Goal: Task Accomplishment & Management: Manage account settings

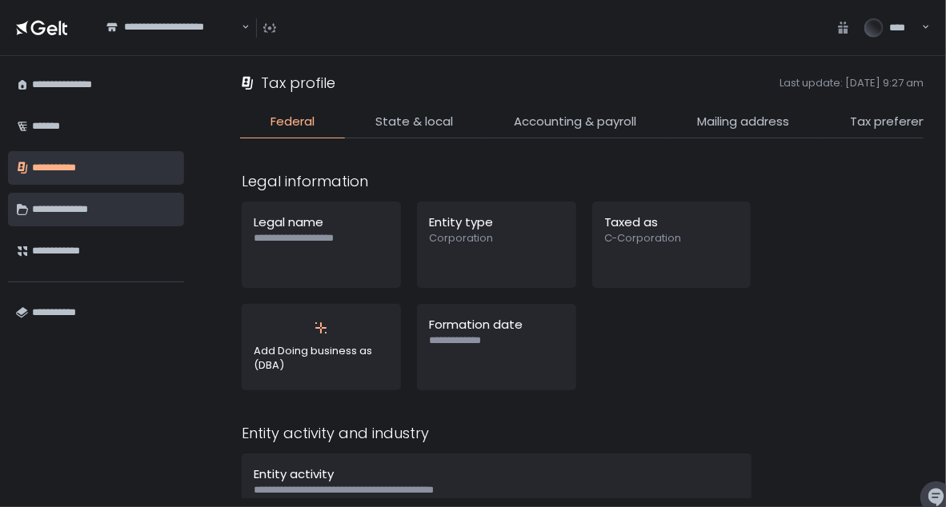
click at [58, 209] on div "**********" at bounding box center [104, 209] width 144 height 27
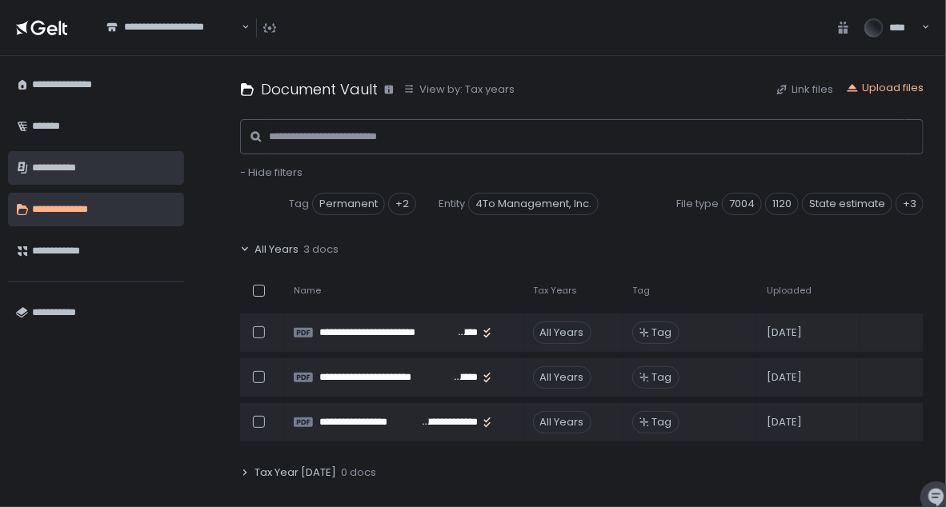
click at [67, 170] on div "**********" at bounding box center [104, 167] width 144 height 27
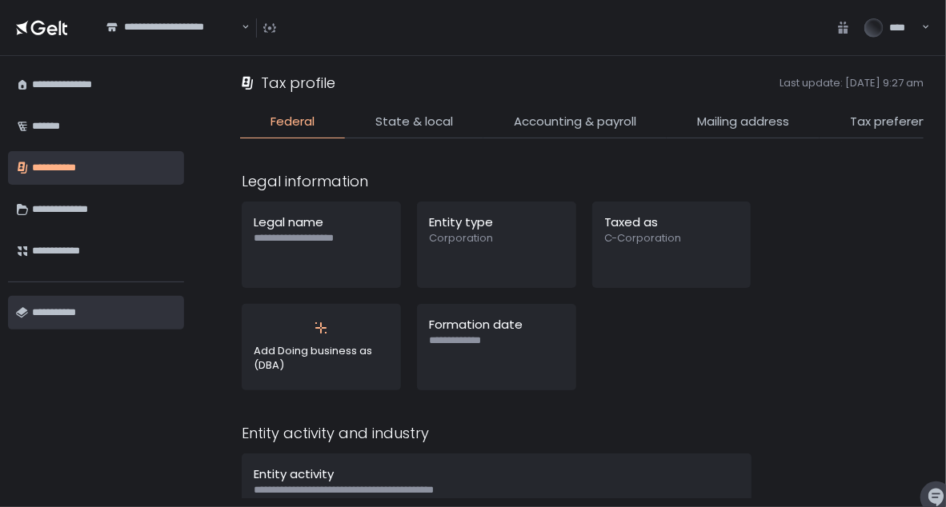
click at [74, 311] on div "**********" at bounding box center [104, 312] width 144 height 27
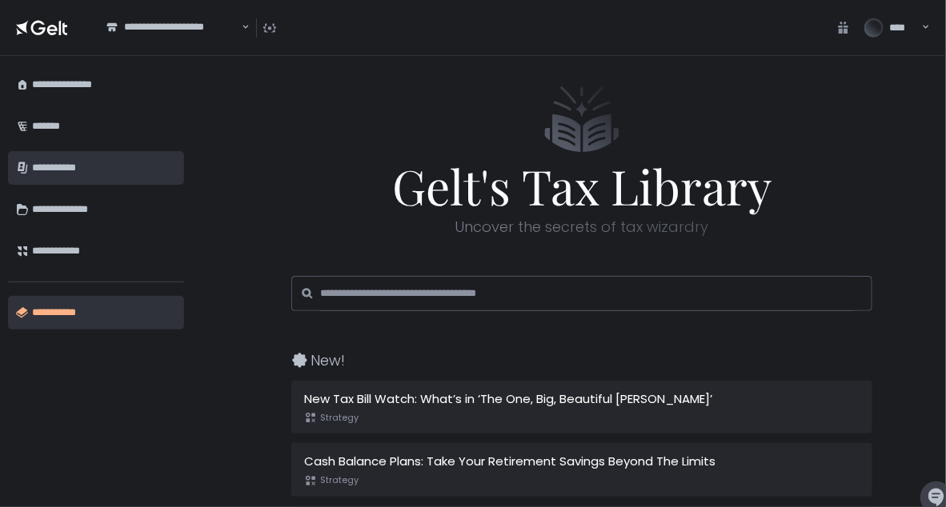
click at [74, 167] on div "**********" at bounding box center [104, 167] width 144 height 27
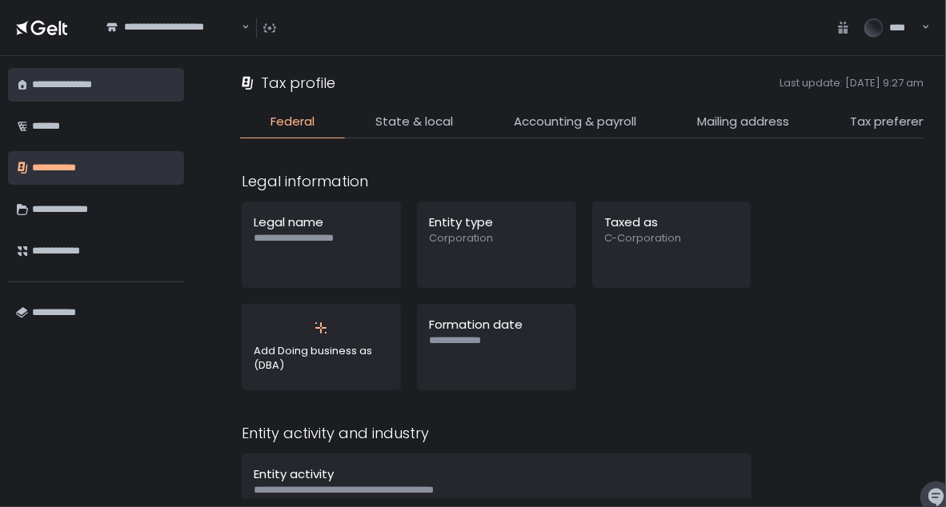
click at [62, 87] on div "**********" at bounding box center [104, 84] width 144 height 27
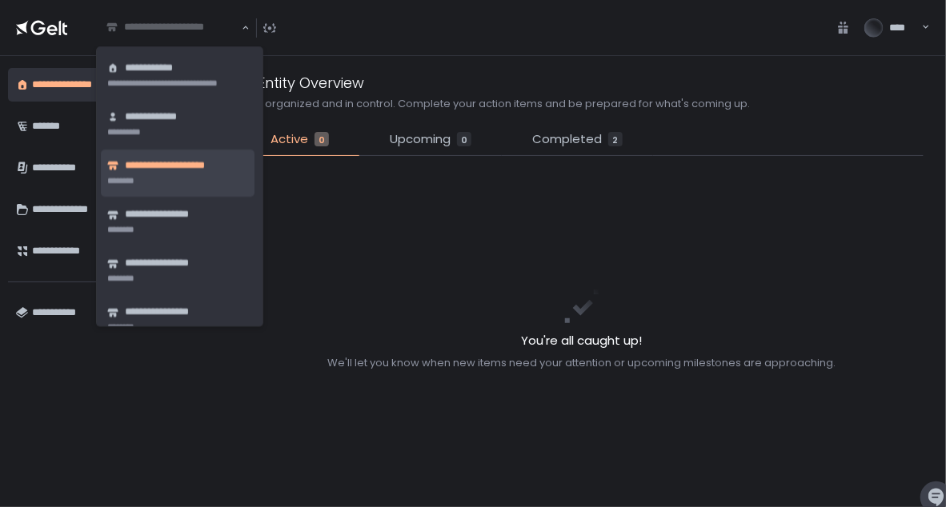
click at [216, 31] on div "**********" at bounding box center [173, 28] width 137 height 16
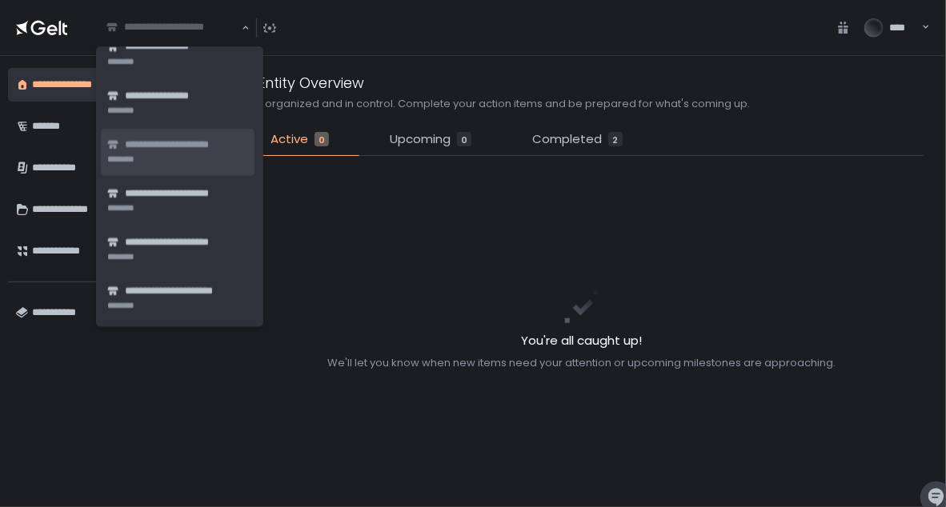
scroll to position [268, 0]
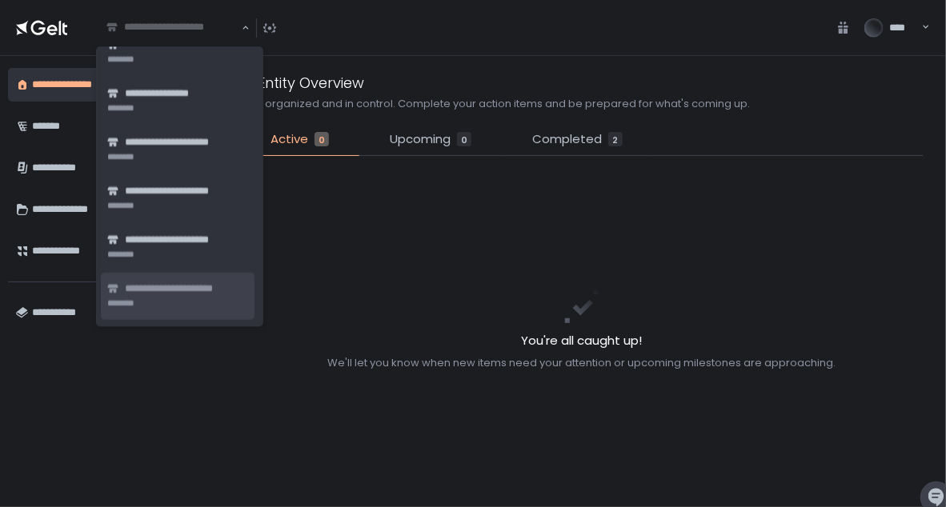
click at [154, 302] on li "**********" at bounding box center [178, 296] width 154 height 47
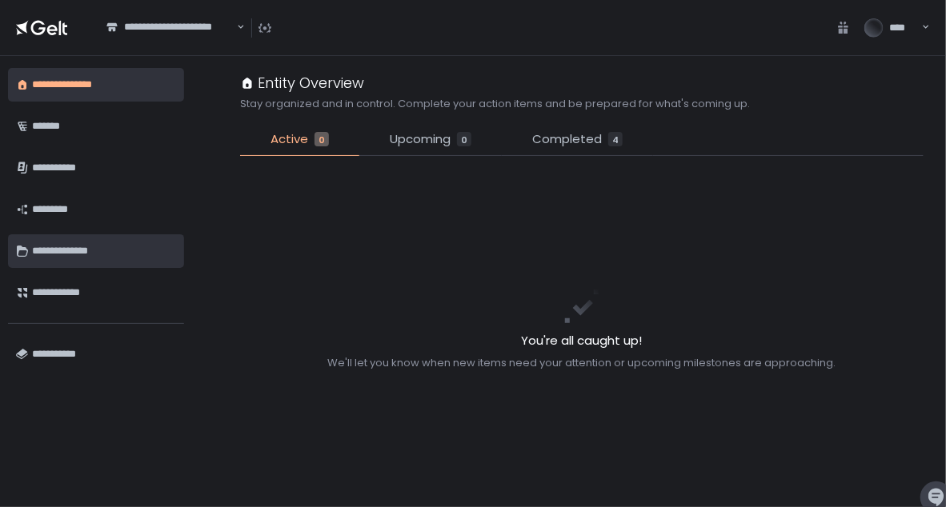
click at [77, 250] on div "**********" at bounding box center [104, 251] width 144 height 27
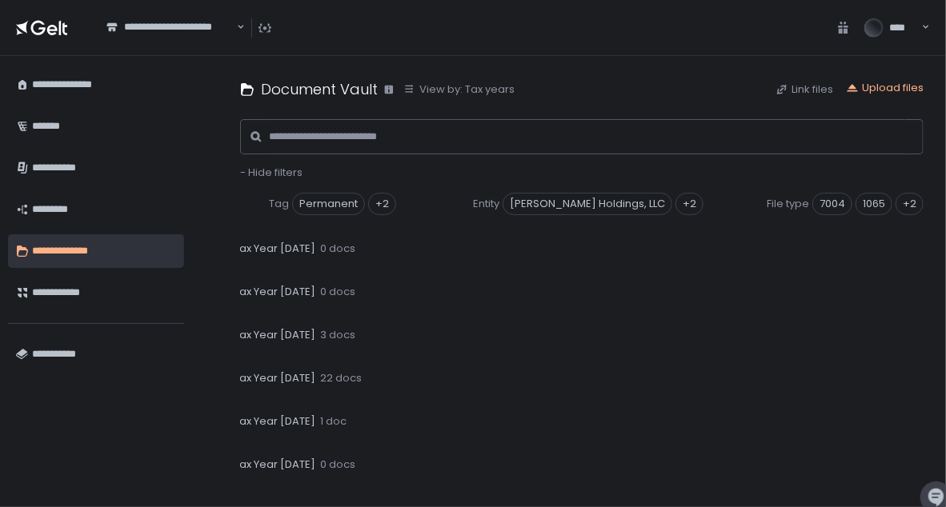
scroll to position [269, 0]
click at [238, 332] on div "**********" at bounding box center [582, 281] width 728 height 451
click at [249, 334] on icon at bounding box center [245, 335] width 10 height 10
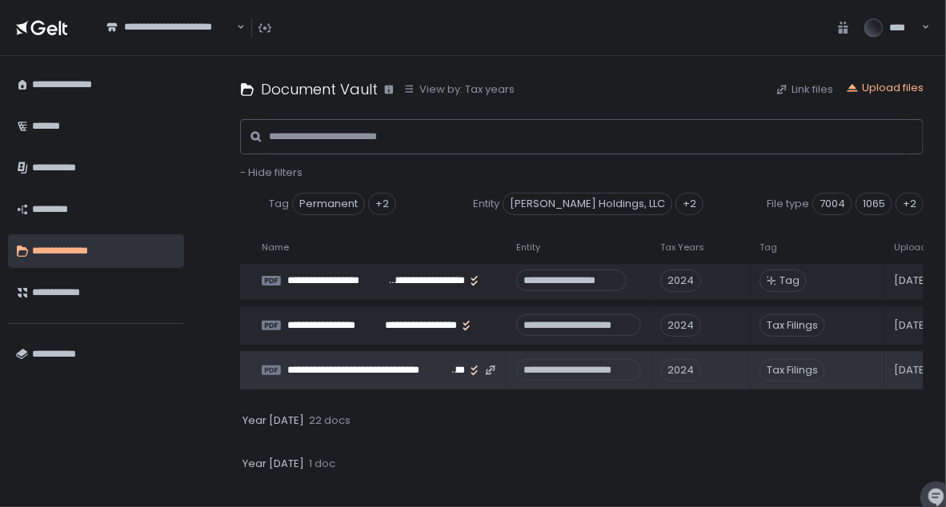
scroll to position [405, 0]
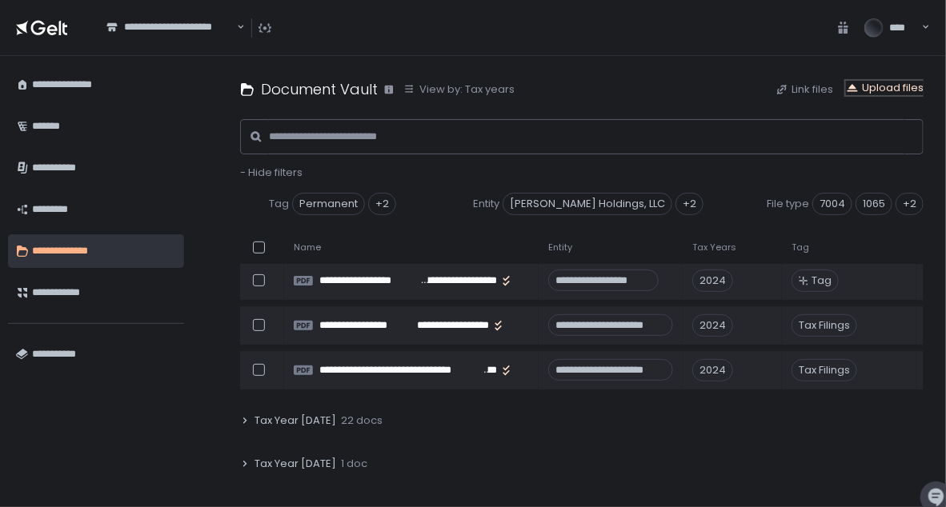
click at [892, 86] on div "Upload files" at bounding box center [885, 88] width 78 height 14
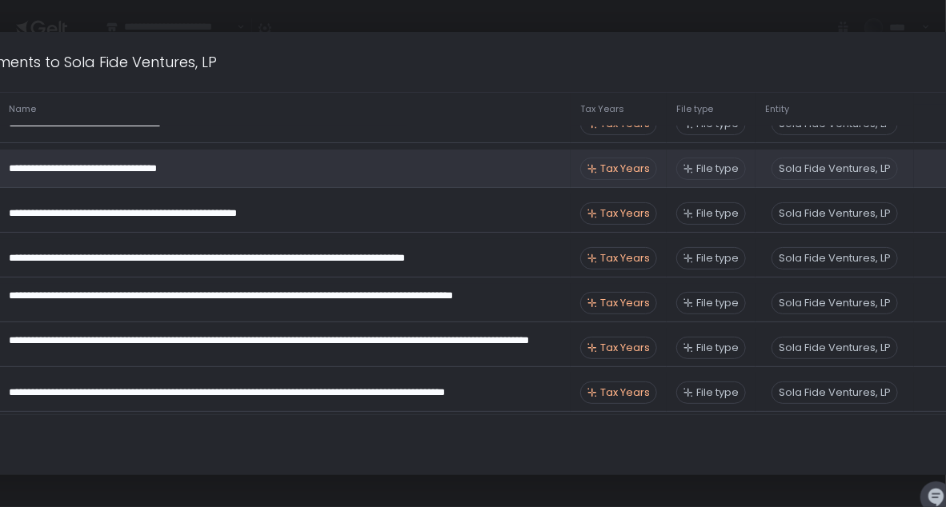
scroll to position [114, 0]
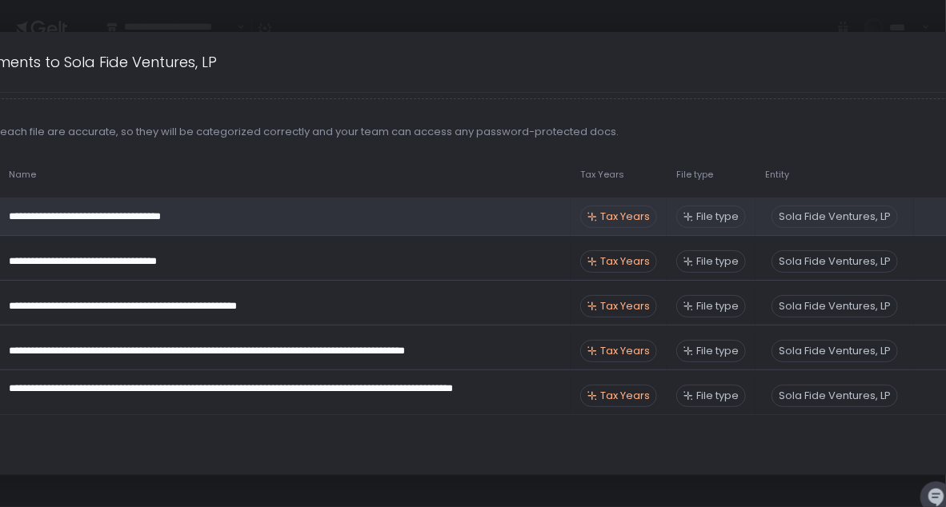
click at [622, 210] on span "Tax Years" at bounding box center [625, 217] width 50 height 14
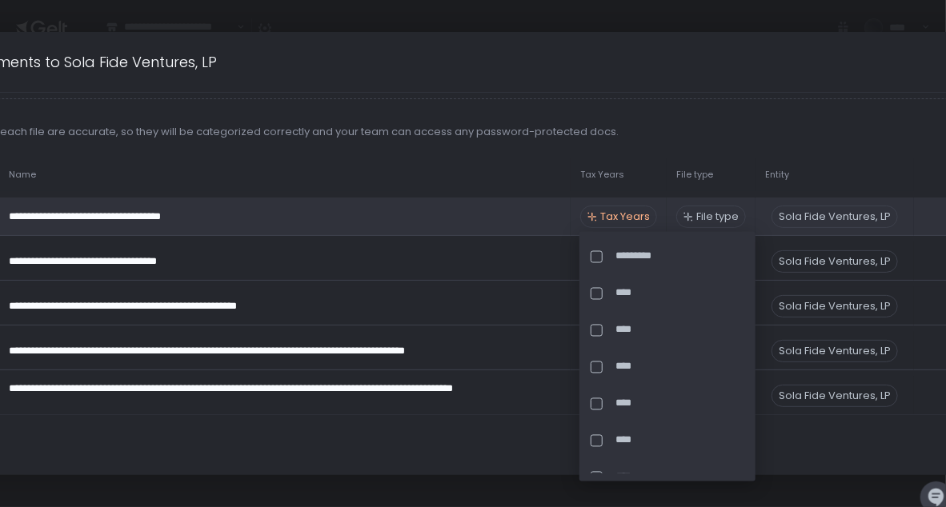
scroll to position [58, 0]
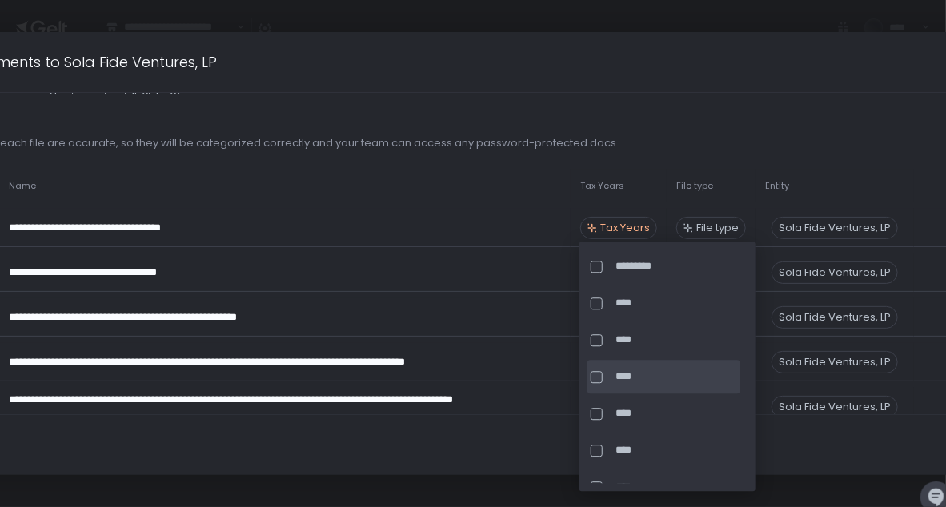
click at [598, 375] on div at bounding box center [596, 377] width 12 height 12
drag, startPoint x: 841, startPoint y: 490, endPoint x: 809, endPoint y: 450, distance: 50.6
click at [840, 490] on div "**********" at bounding box center [473, 253] width 1304 height 507
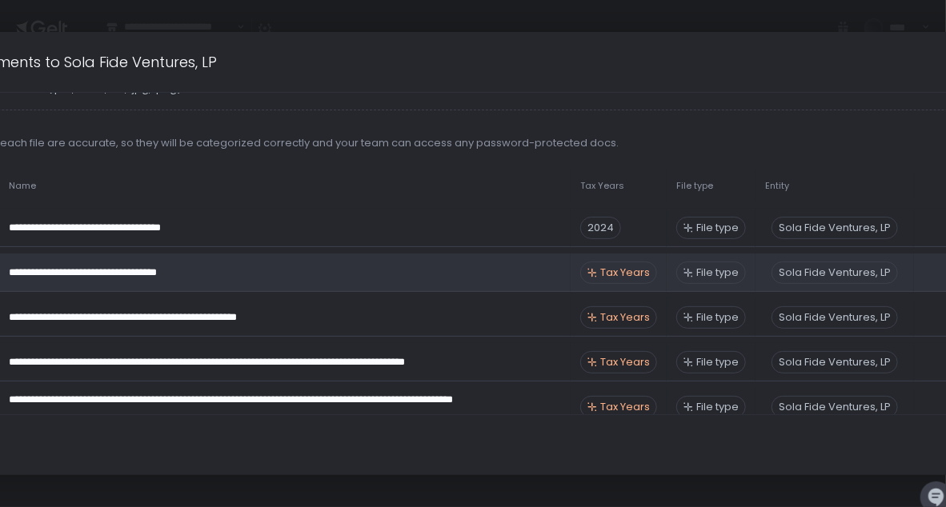
scroll to position [718, 0]
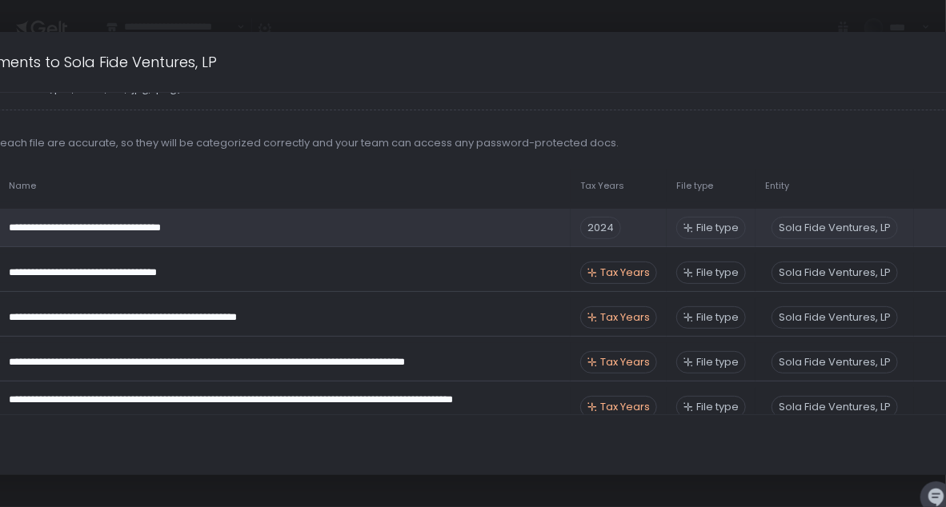
click at [715, 226] on span "File type" at bounding box center [717, 228] width 42 height 14
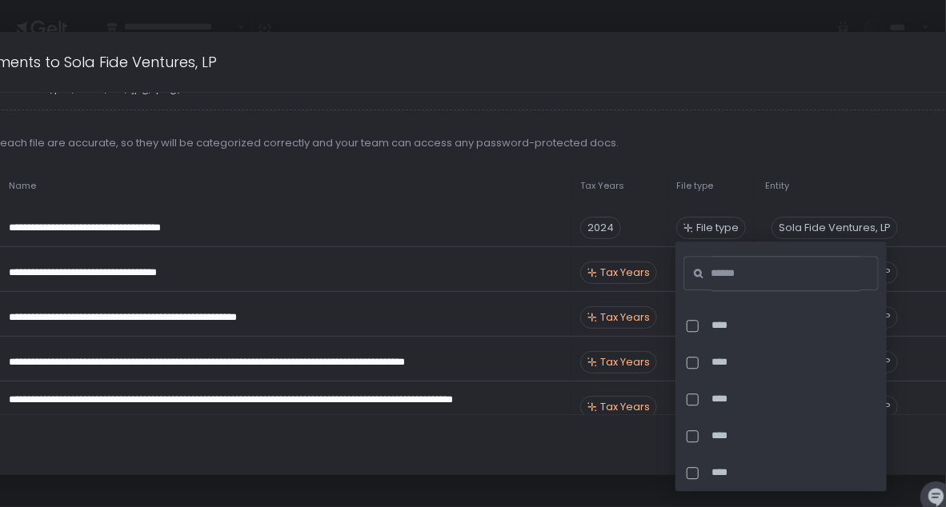
scroll to position [3359, 0]
click at [714, 268] on input at bounding box center [786, 273] width 150 height 35
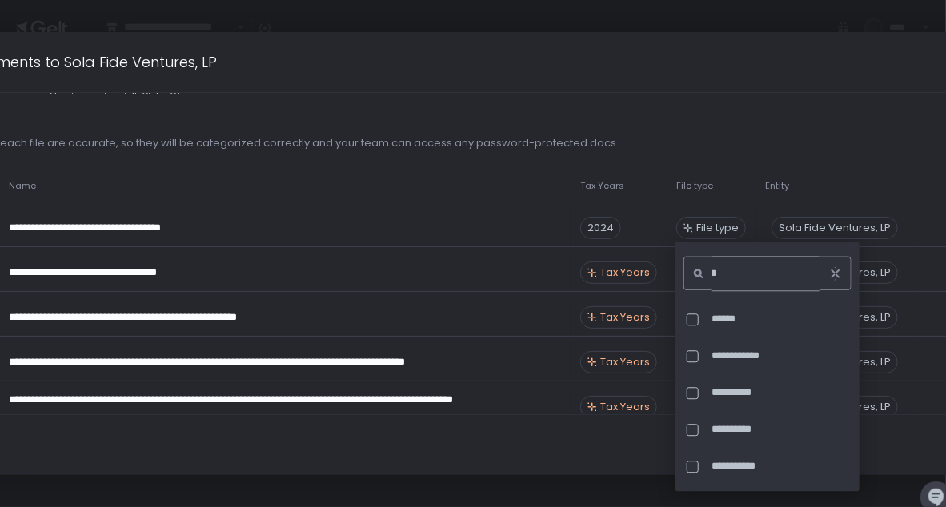
type input "*"
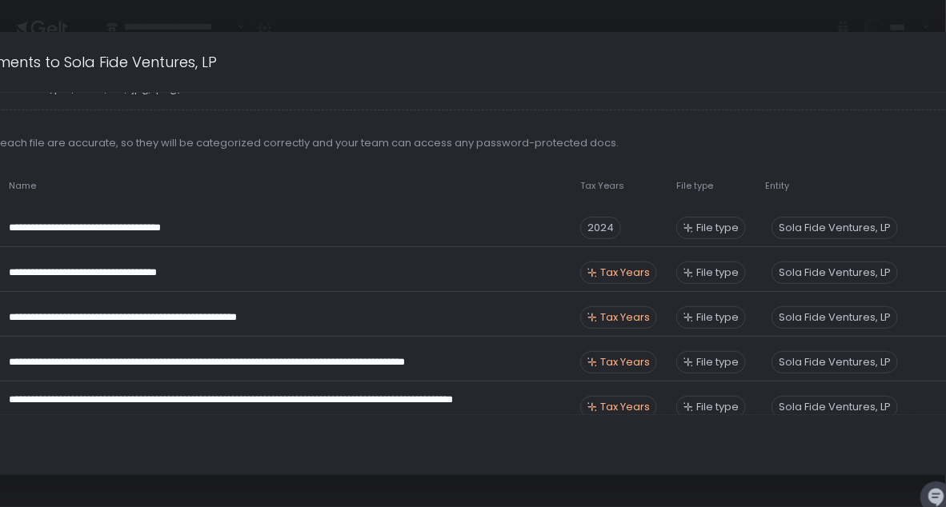
click at [644, 193] on th "Tax Years" at bounding box center [618, 186] width 96 height 33
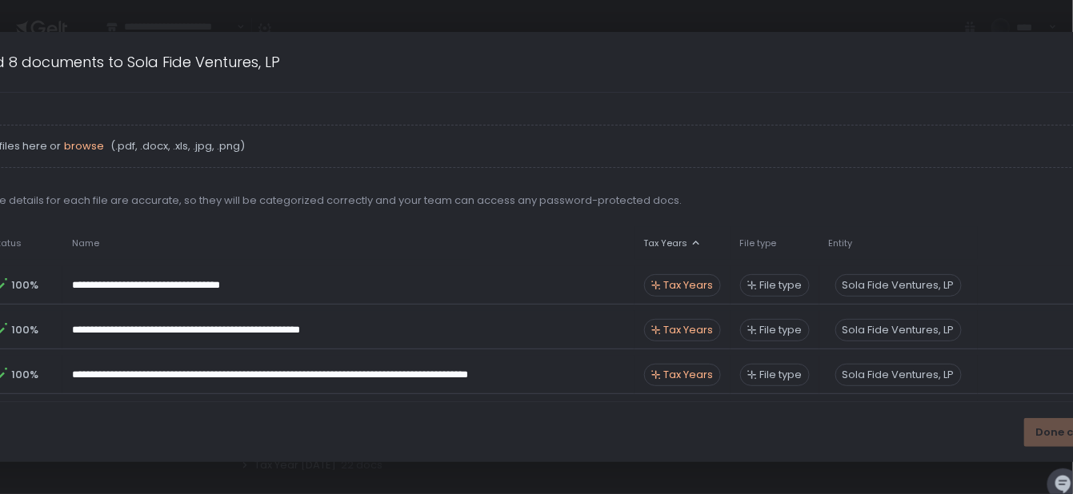
scroll to position [2, 0]
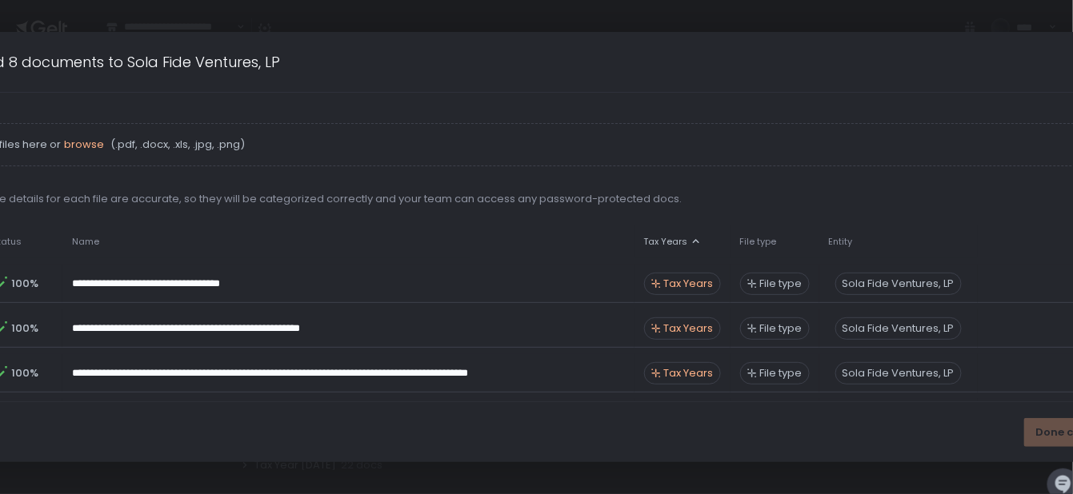
click at [945, 432] on div "Done classifying" at bounding box center [1082, 432] width 117 height 29
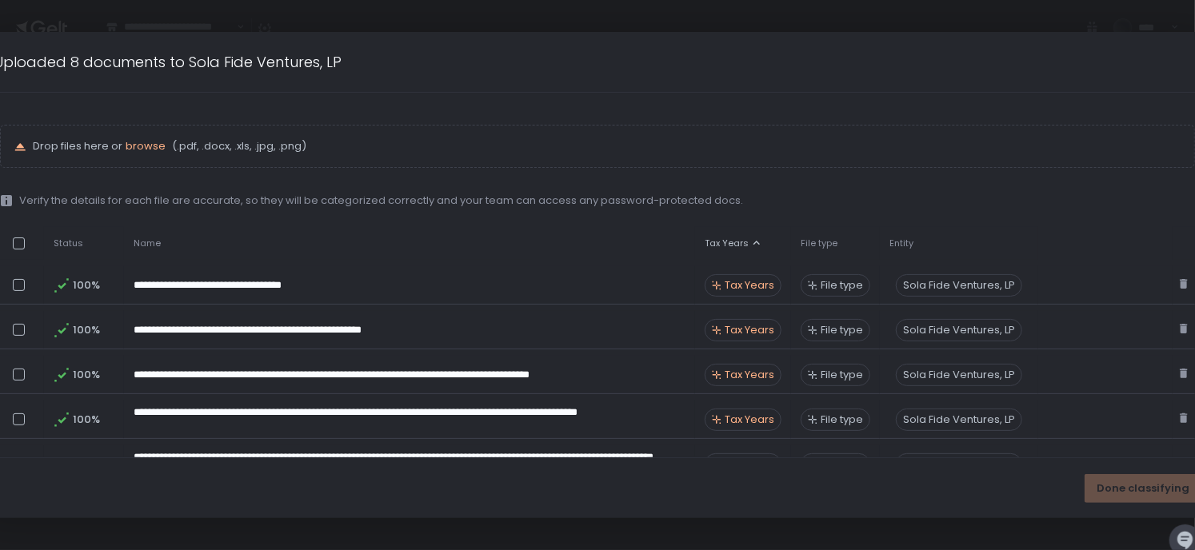
scroll to position [0, 0]
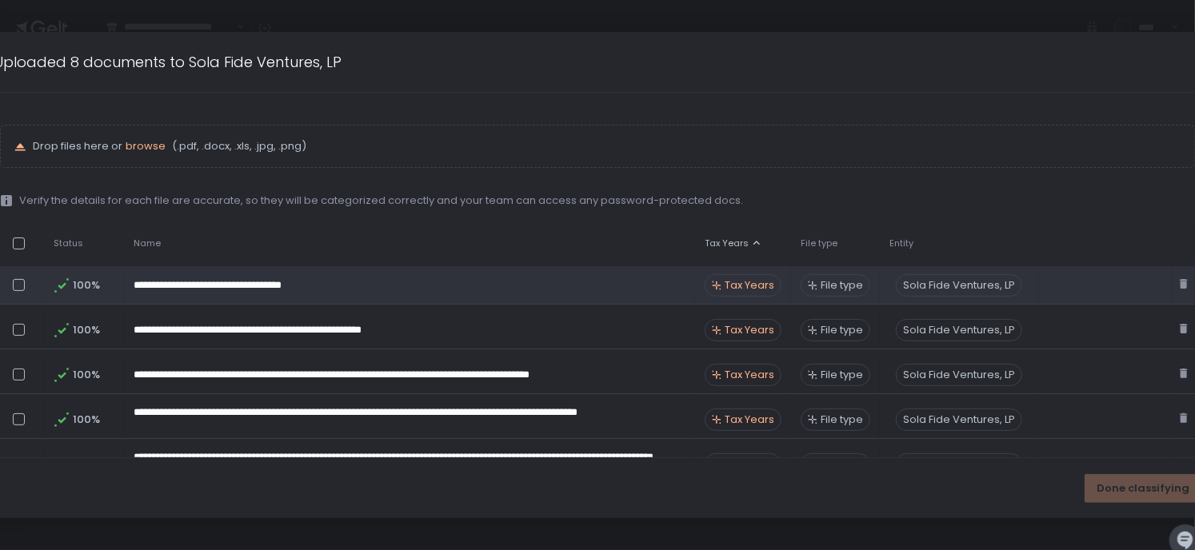
click at [774, 287] on div "Tax Years" at bounding box center [743, 285] width 77 height 22
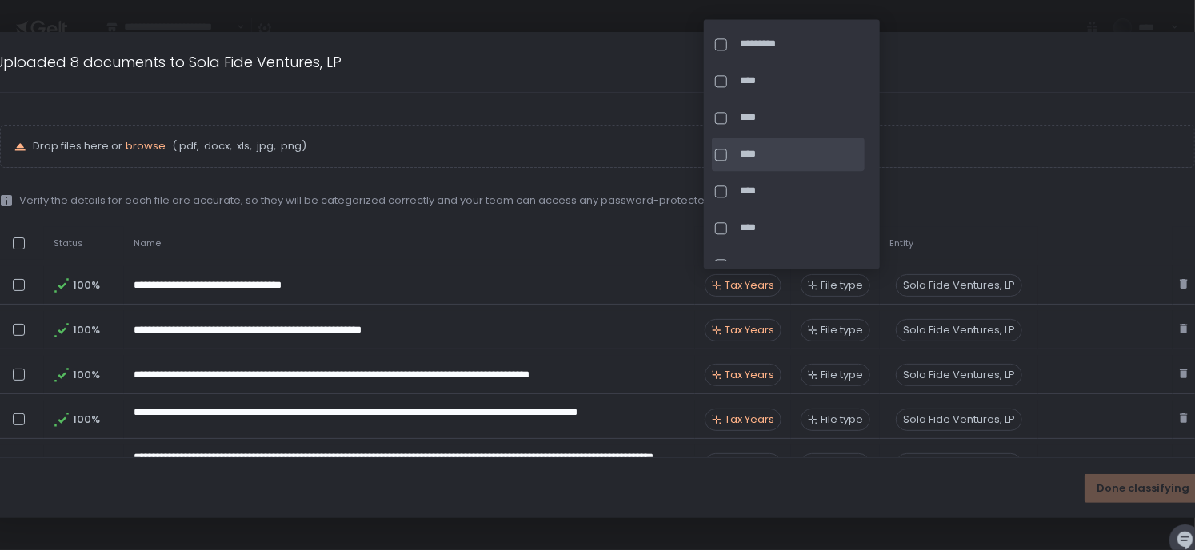
click at [726, 146] on div "****" at bounding box center [788, 155] width 153 height 34
click at [945, 201] on div "Verify the details for each file are accurate, so they will be categorized corr…" at bounding box center [597, 201] width 1195 height 14
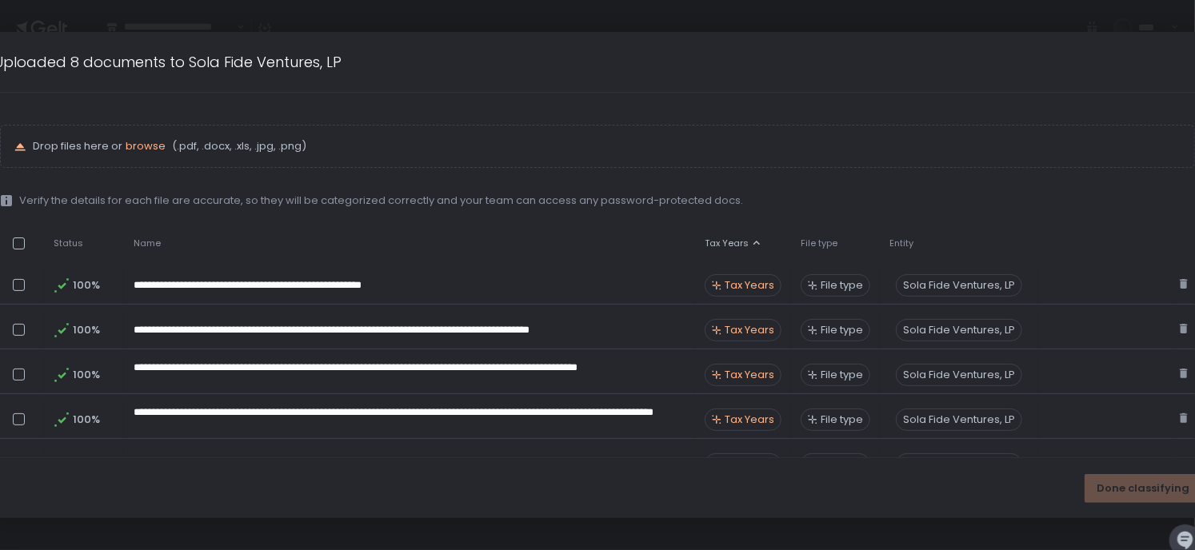
scroll to position [674, 0]
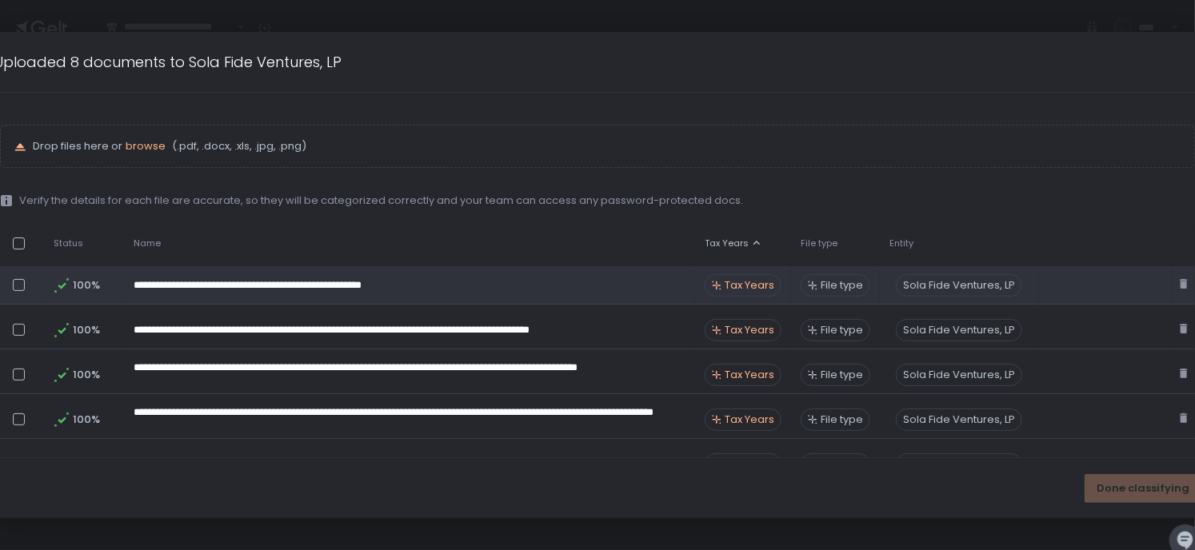
click at [746, 292] on div "Tax Years" at bounding box center [743, 285] width 77 height 22
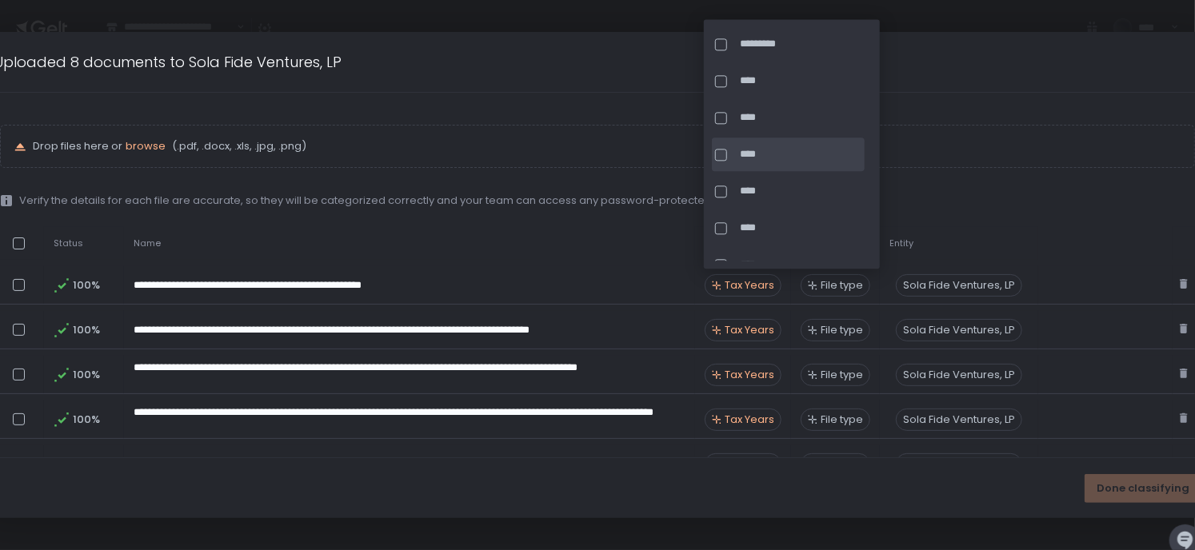
click at [723, 154] on div at bounding box center [721, 155] width 12 height 12
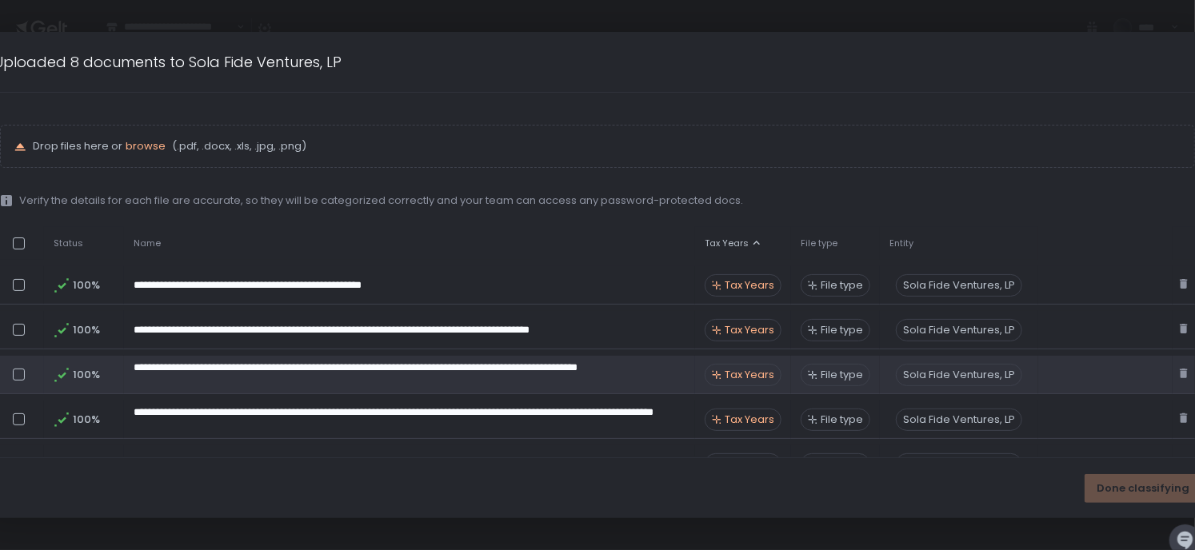
click at [752, 323] on span "Tax Years" at bounding box center [750, 330] width 50 height 14
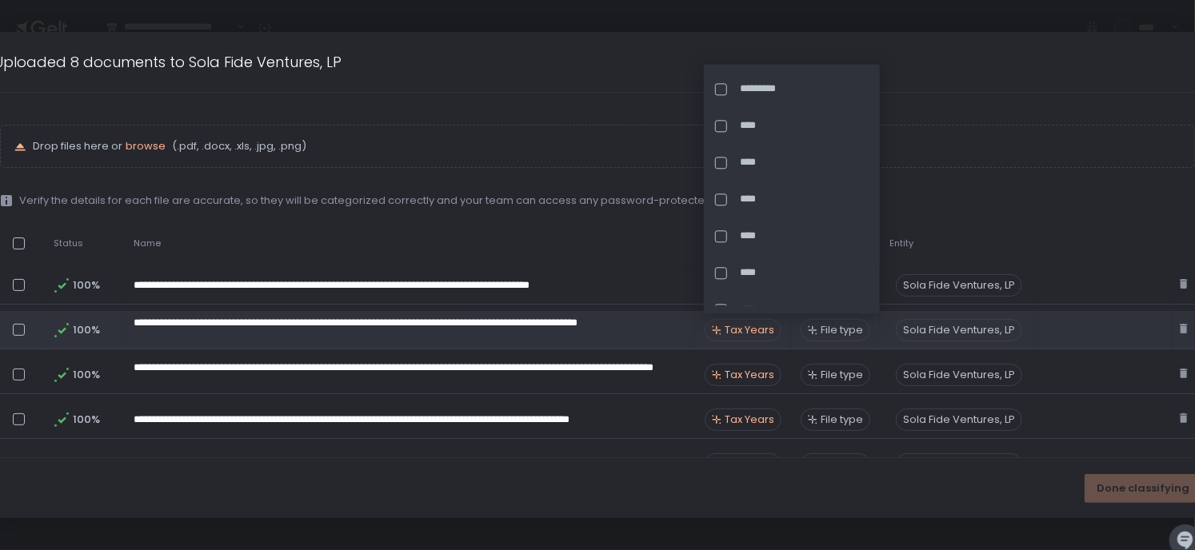
scroll to position [629, 0]
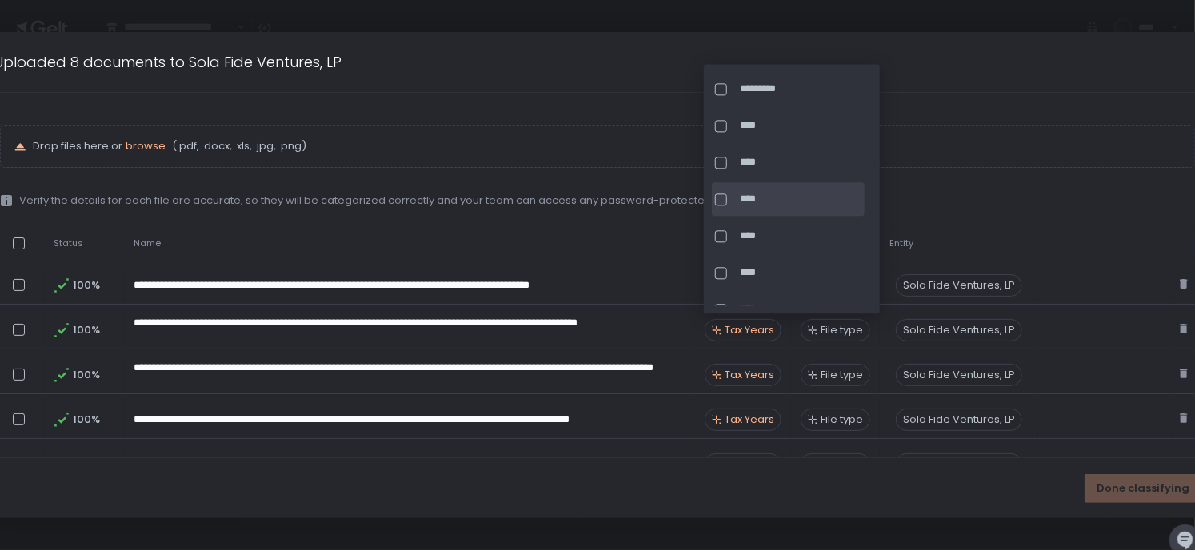
click at [725, 205] on div at bounding box center [721, 200] width 12 height 12
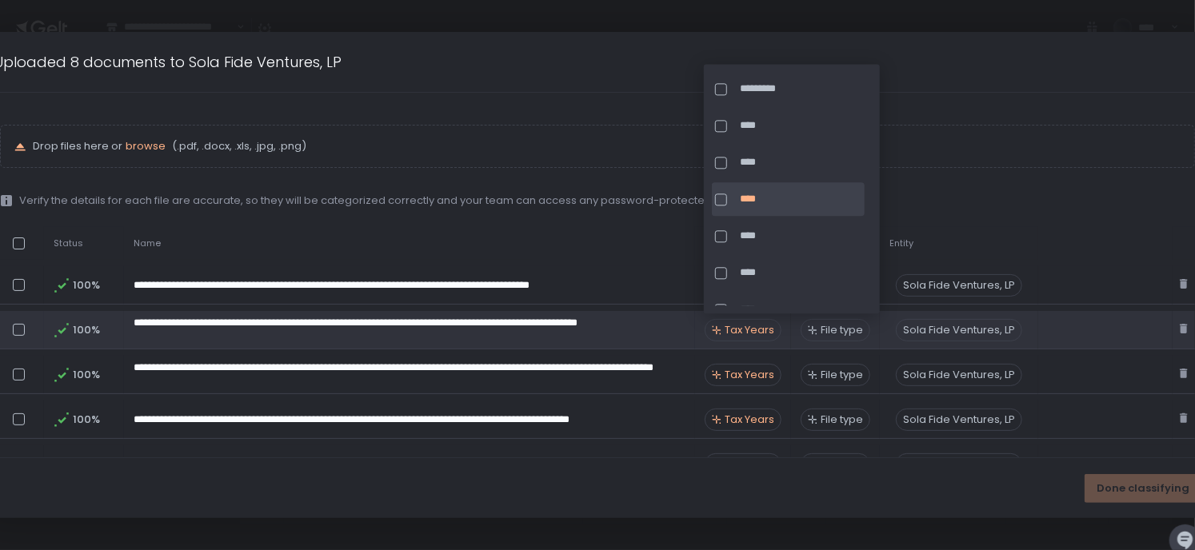
click at [750, 330] on span "Tax Years" at bounding box center [750, 330] width 50 height 14
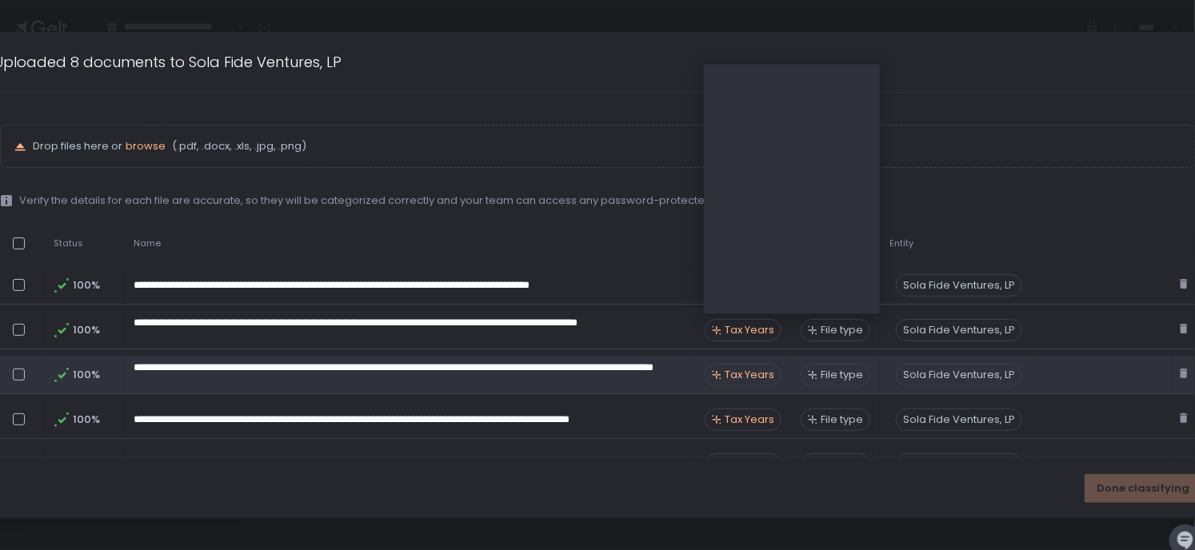
scroll to position [584, 0]
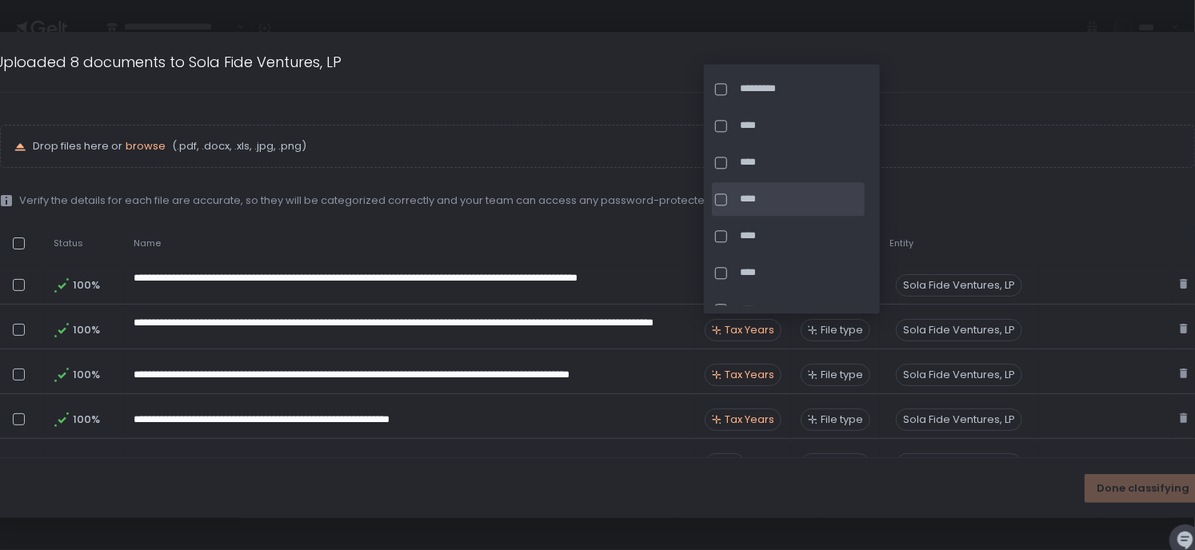
click at [727, 196] on div at bounding box center [724, 200] width 18 height 12
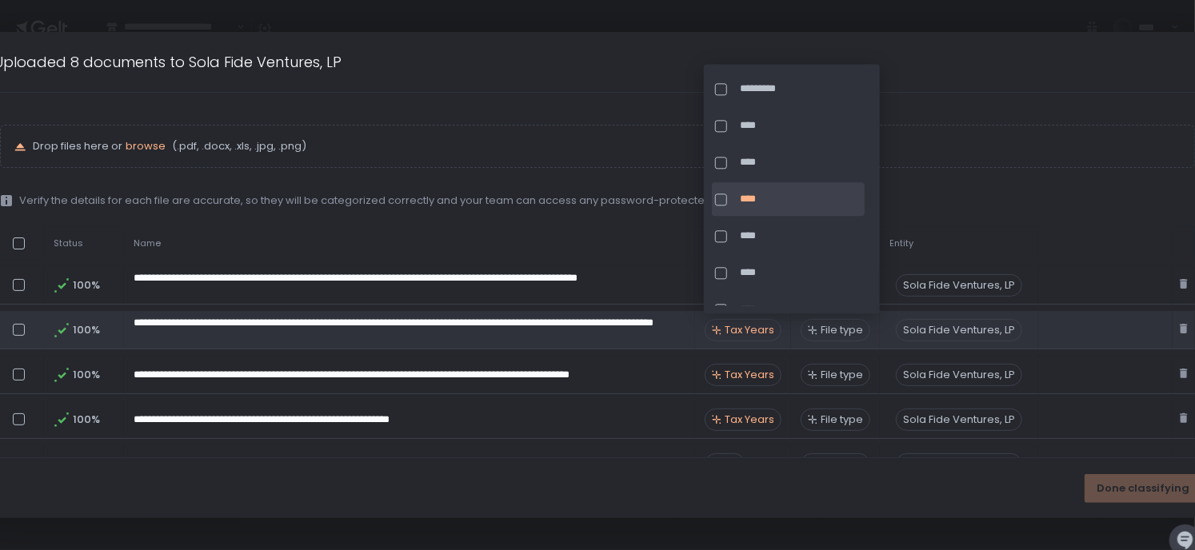
click at [745, 334] on span "Tax Years" at bounding box center [750, 330] width 50 height 14
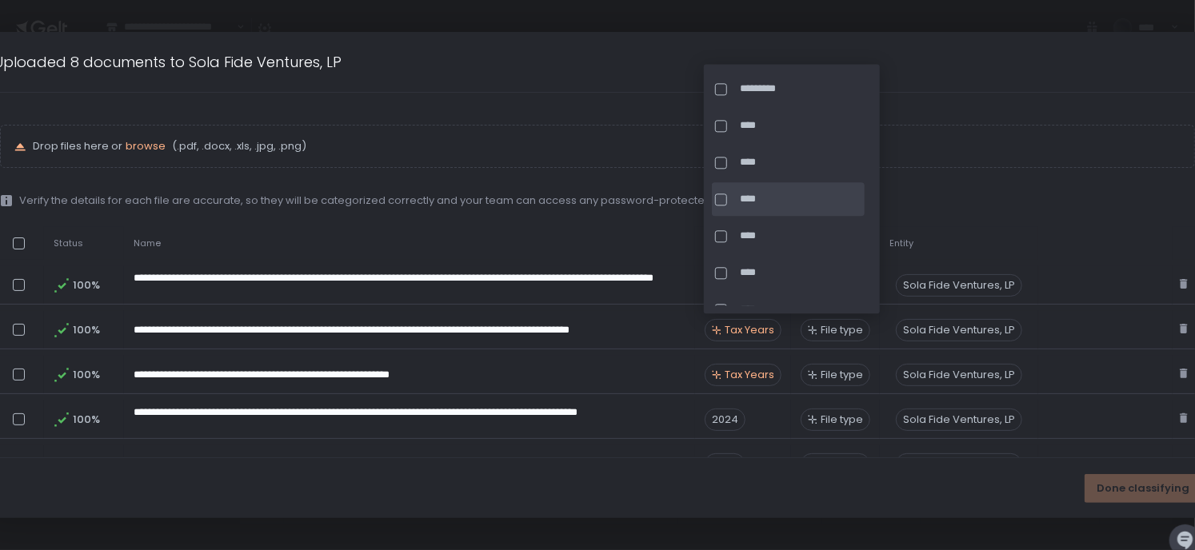
click at [728, 199] on div at bounding box center [724, 200] width 18 height 12
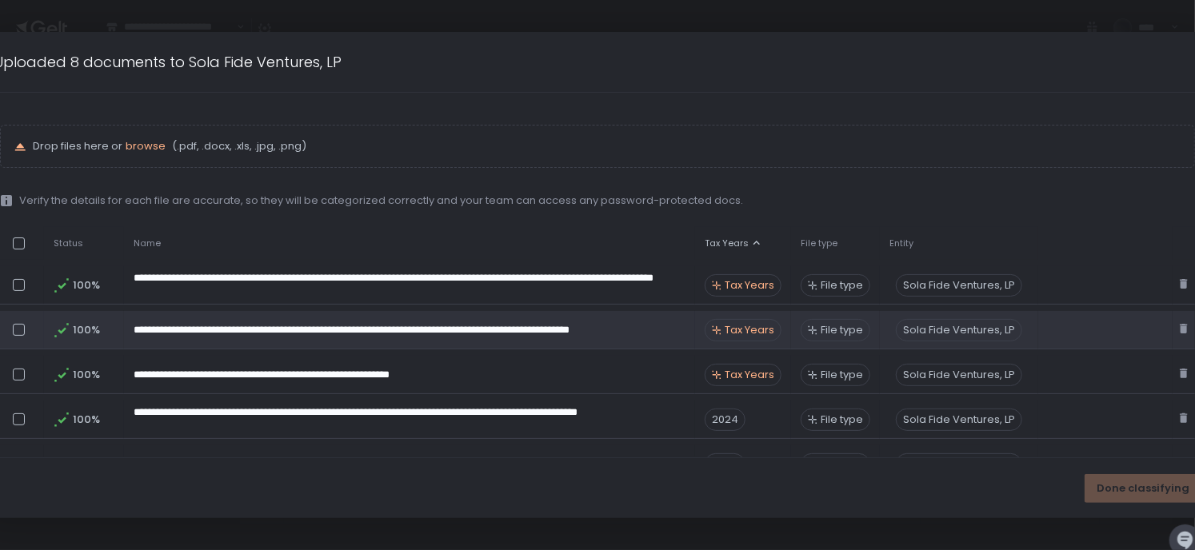
click at [746, 335] on span "Tax Years" at bounding box center [750, 330] width 50 height 14
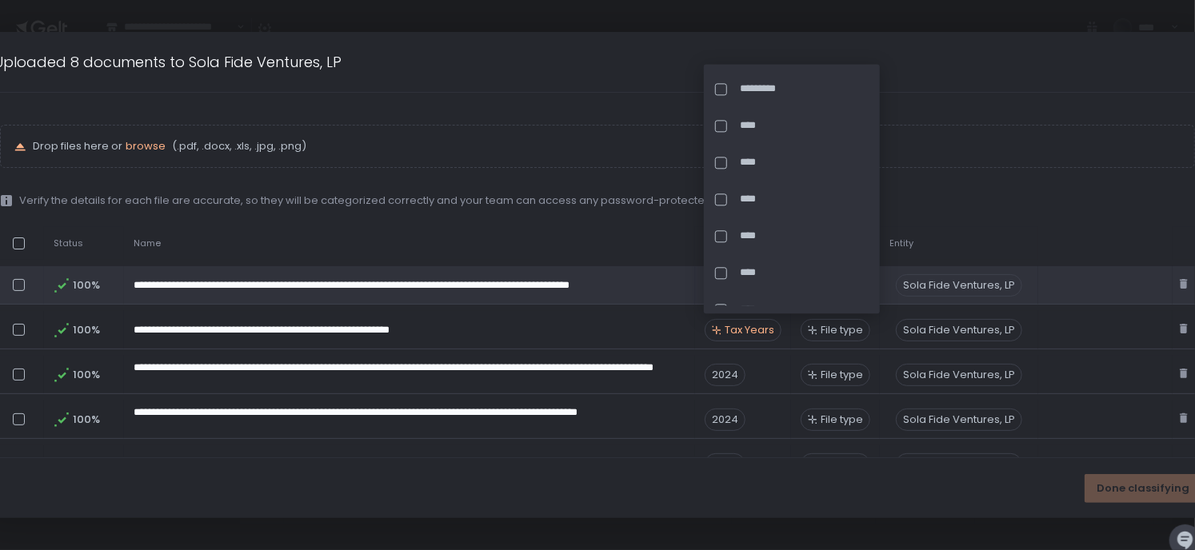
scroll to position [494, 0]
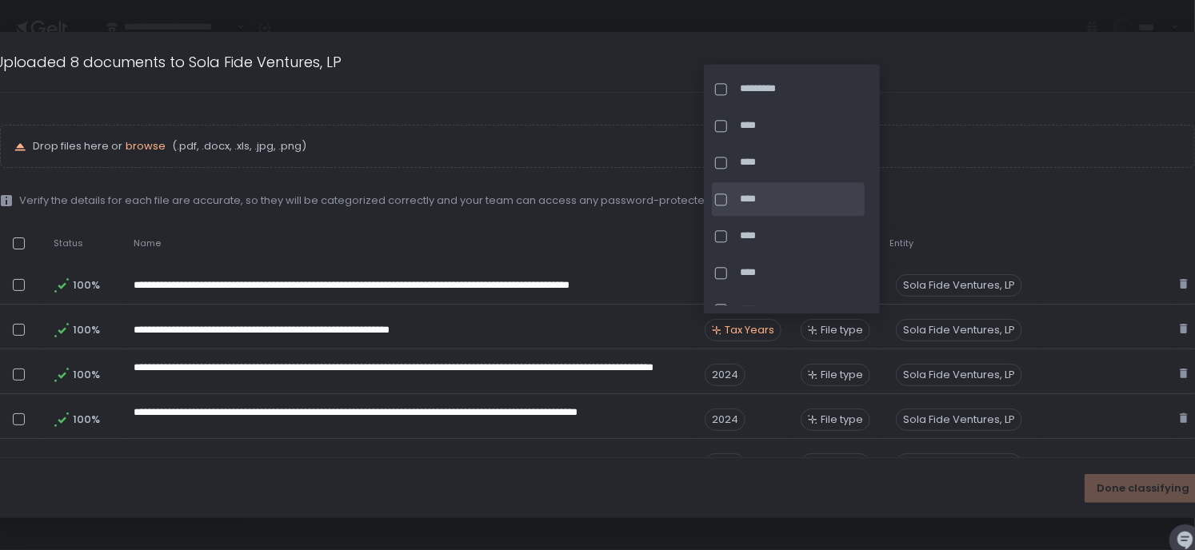
click at [728, 200] on div at bounding box center [724, 200] width 18 height 12
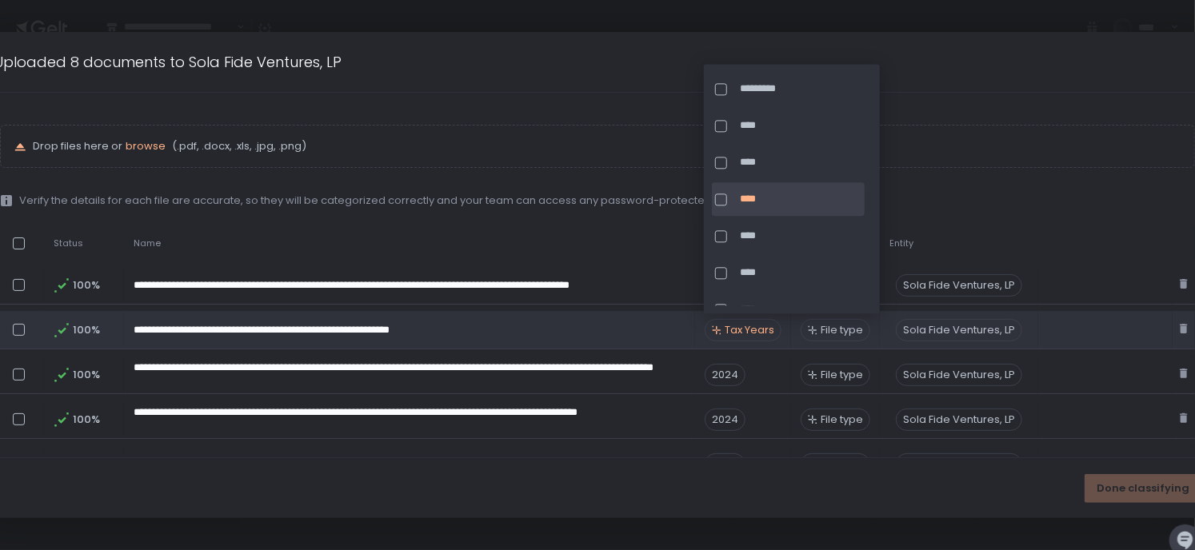
click at [750, 327] on span "Tax Years" at bounding box center [750, 330] width 50 height 14
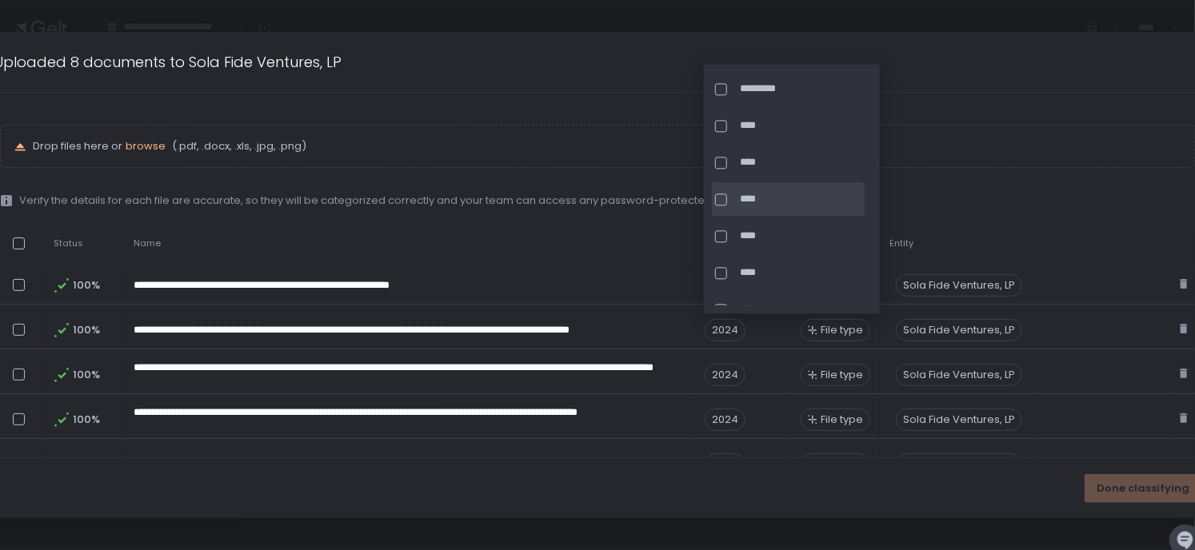
click at [730, 199] on div at bounding box center [724, 200] width 18 height 12
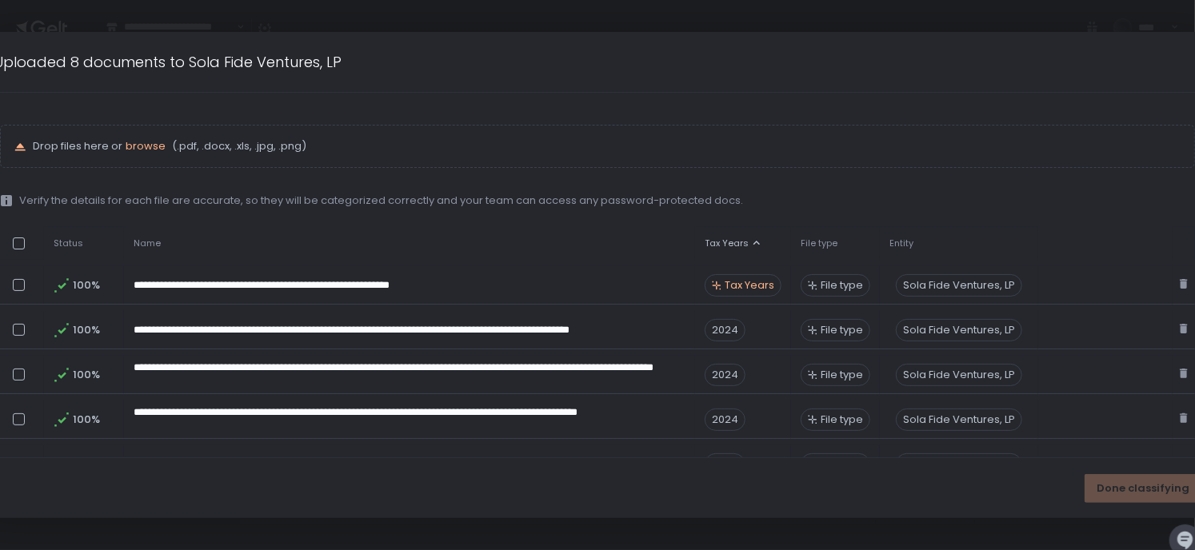
click at [790, 478] on div "Done classifying" at bounding box center [598, 488] width 1240 height 60
click at [945, 490] on span "Done classifying" at bounding box center [1143, 489] width 93 height 14
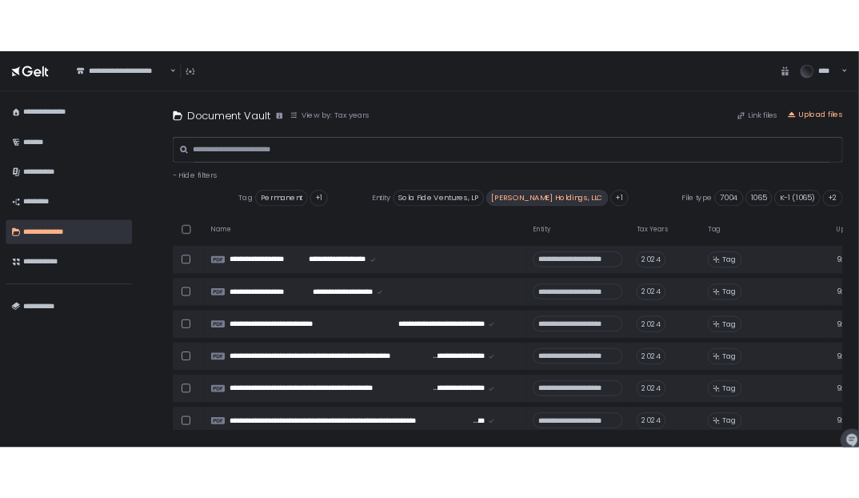
scroll to position [396, 11]
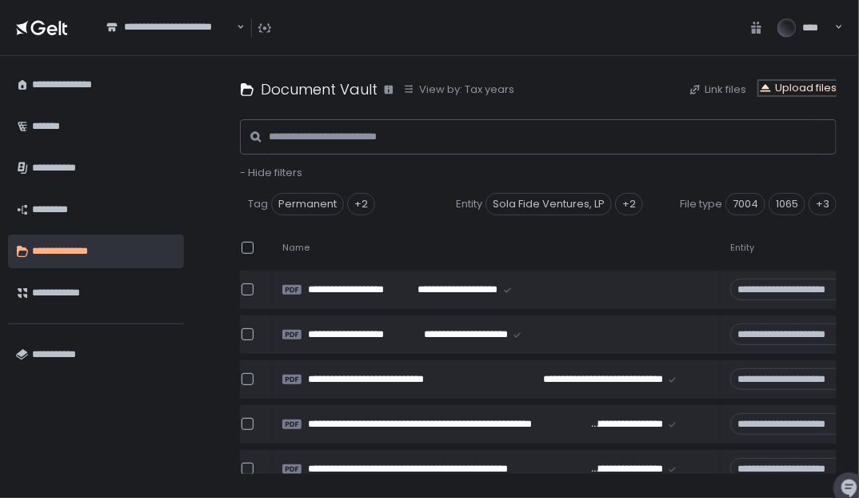
click at [806, 86] on div "Upload files" at bounding box center [798, 88] width 78 height 14
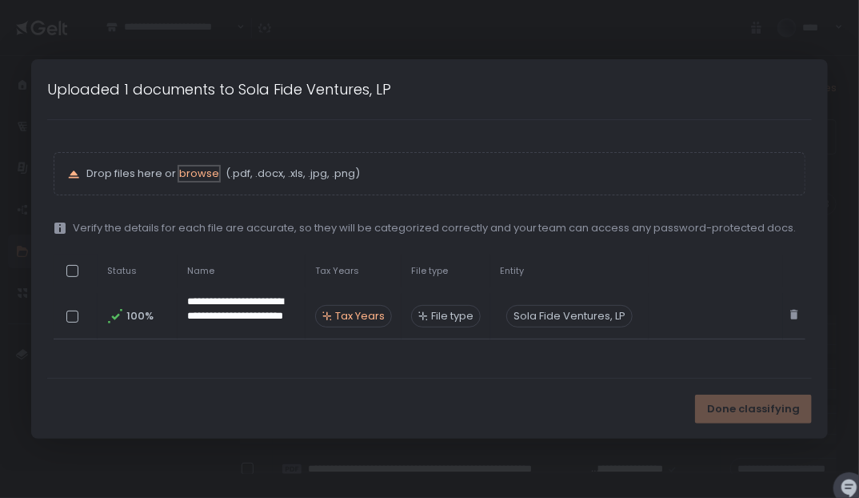
scroll to position [441, 11]
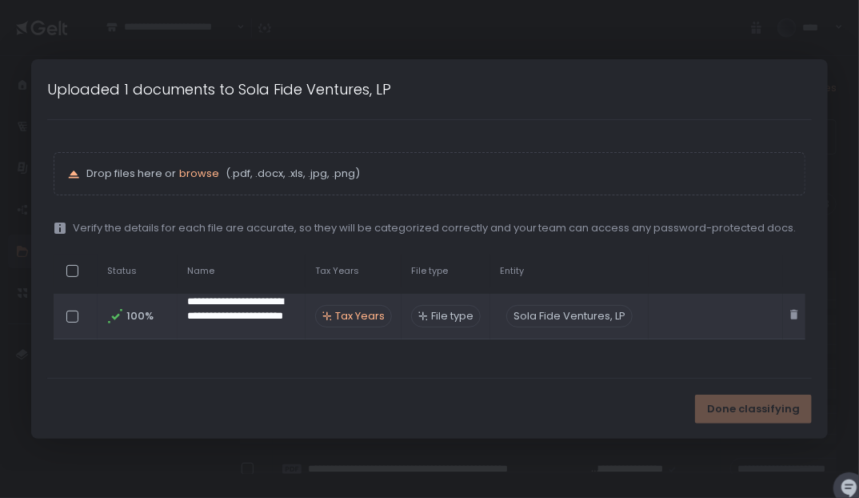
click at [359, 317] on span "Tax Years" at bounding box center [360, 316] width 50 height 14
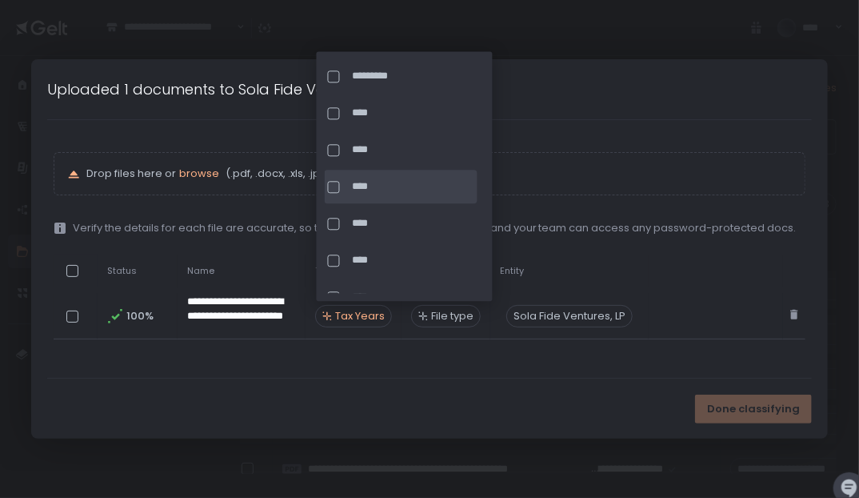
click at [350, 190] on div "****" at bounding box center [401, 187] width 153 height 34
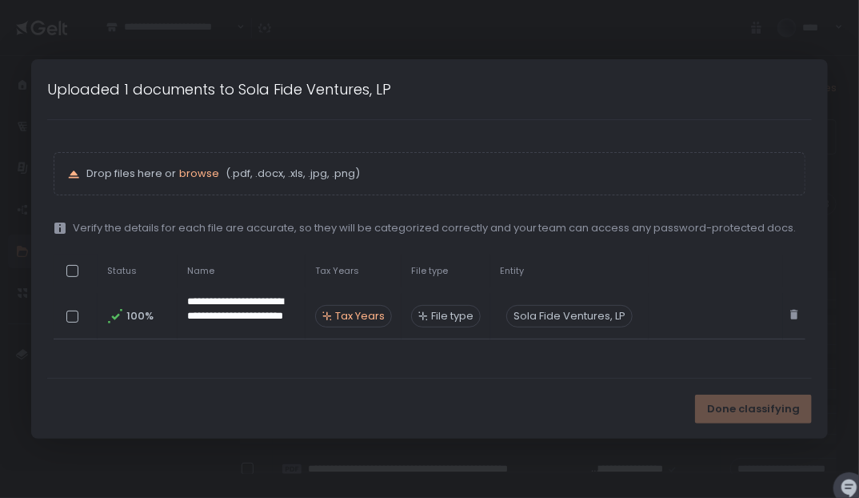
click at [534, 379] on div "Done classifying" at bounding box center [430, 408] width 798 height 60
click at [720, 405] on span "Done classifying" at bounding box center [753, 409] width 93 height 14
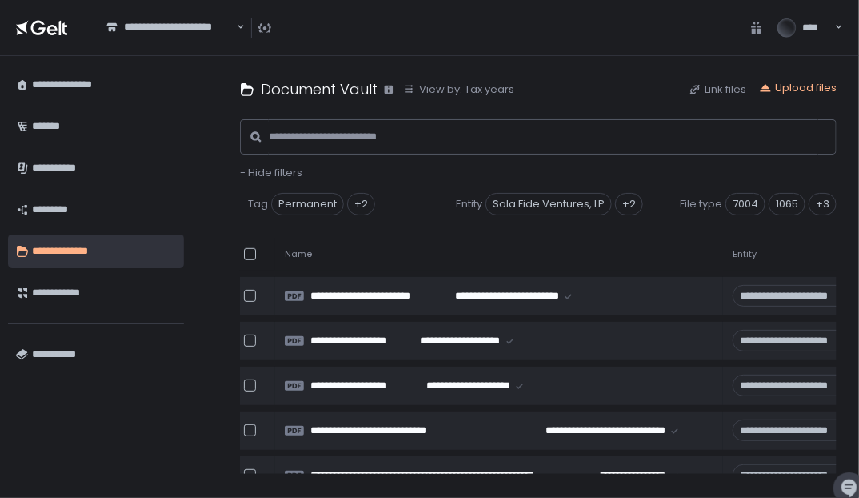
scroll to position [382, 9]
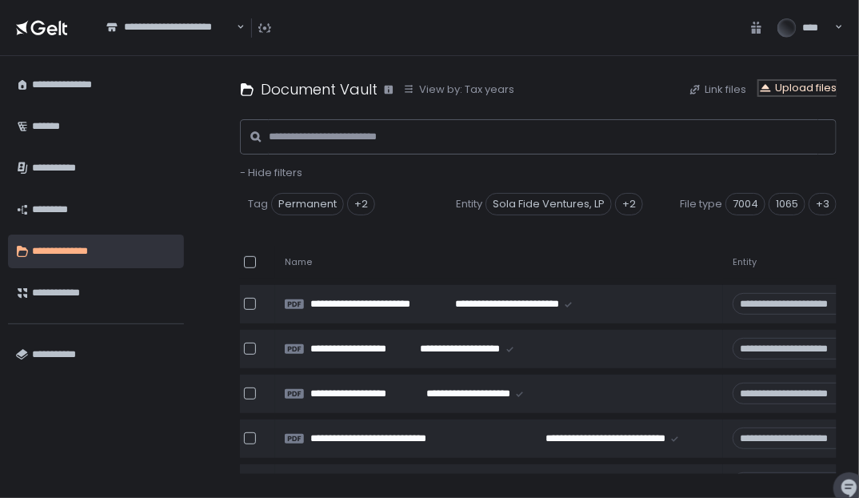
click at [823, 88] on div "Upload files" at bounding box center [798, 88] width 78 height 14
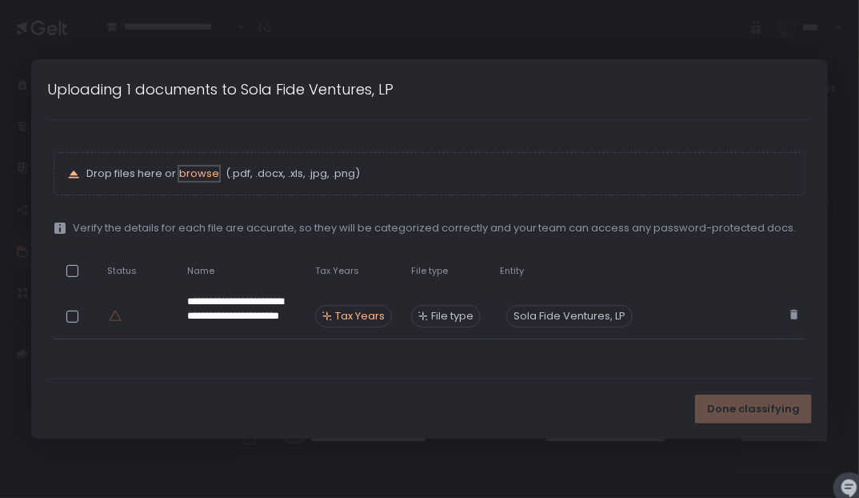
scroll to position [426, 9]
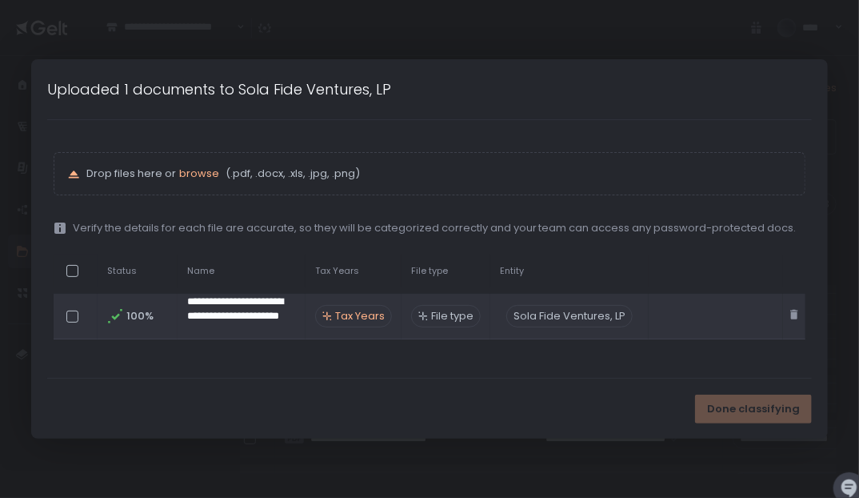
click at [364, 319] on span "Tax Years" at bounding box center [360, 316] width 50 height 14
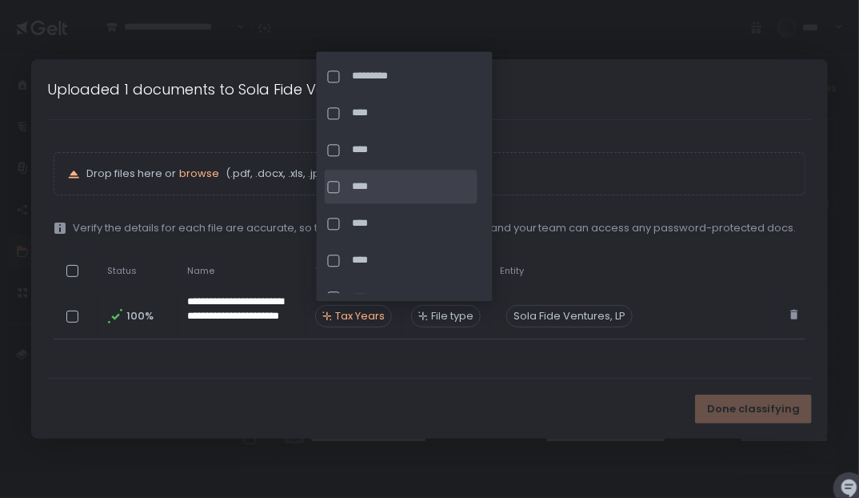
click at [338, 185] on div at bounding box center [334, 187] width 12 height 12
click at [763, 410] on div "Done classifying" at bounding box center [753, 408] width 117 height 29
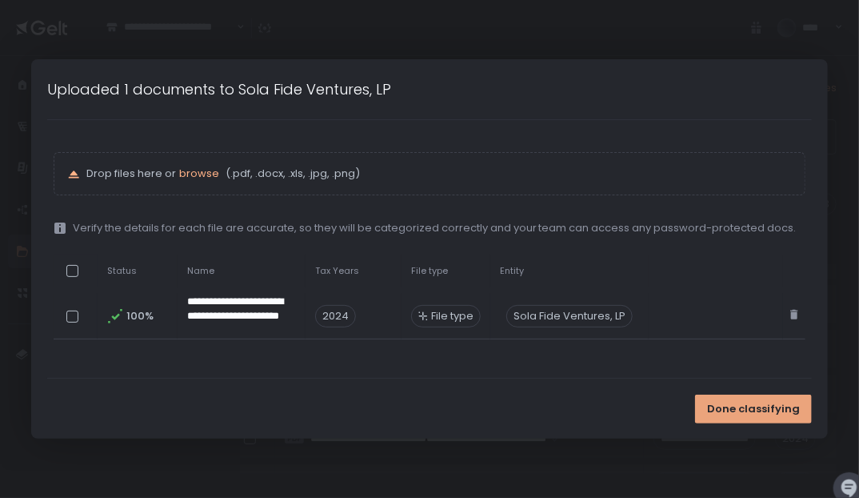
scroll to position [382, 9]
click at [764, 409] on span "Done classifying" at bounding box center [753, 409] width 93 height 14
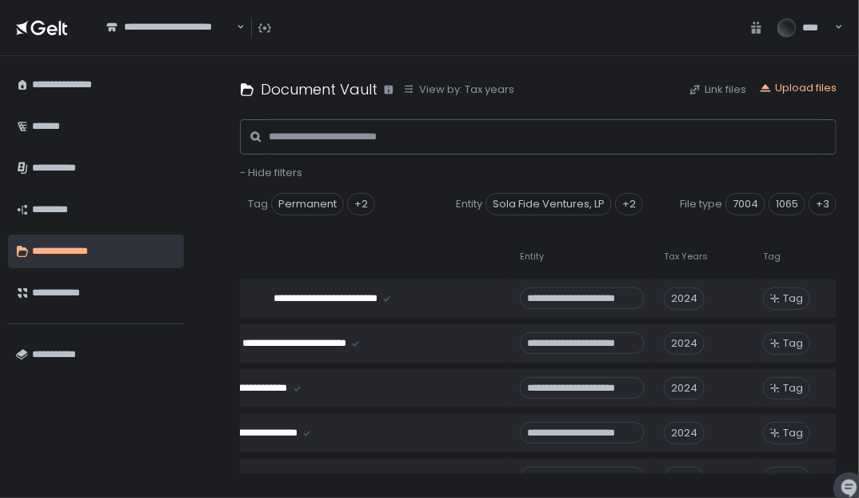
scroll to position [387, 255]
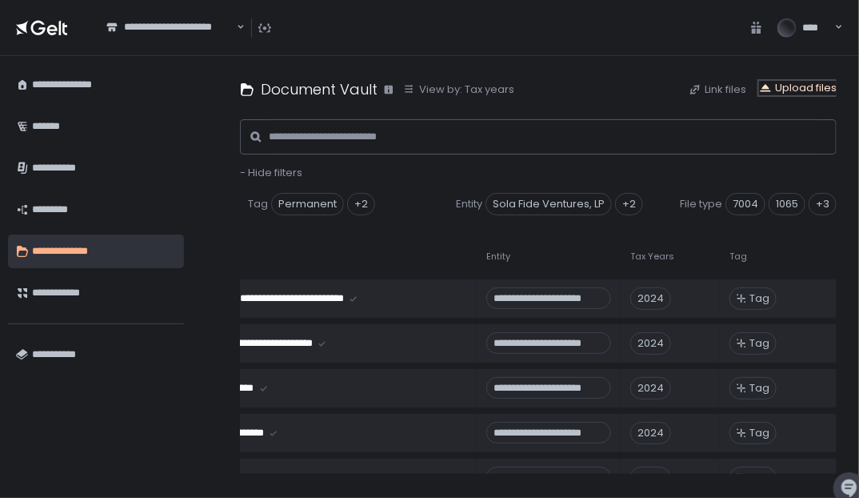
click at [796, 92] on div "Upload files" at bounding box center [798, 88] width 78 height 14
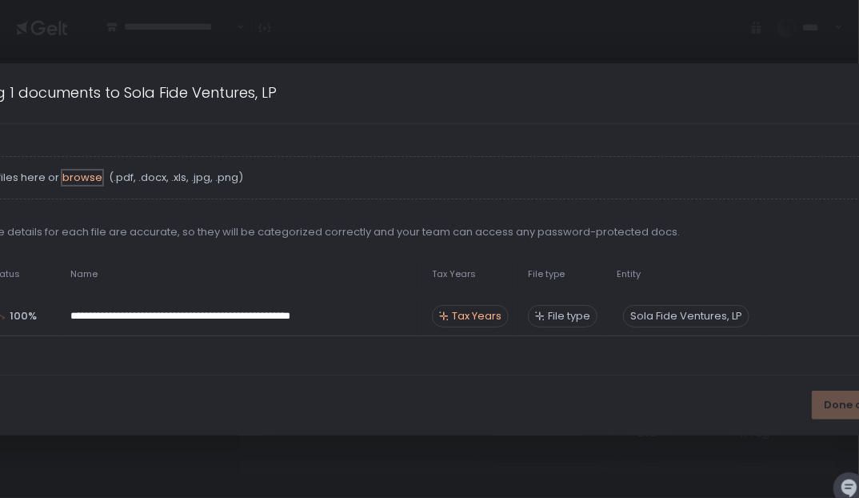
scroll to position [432, 255]
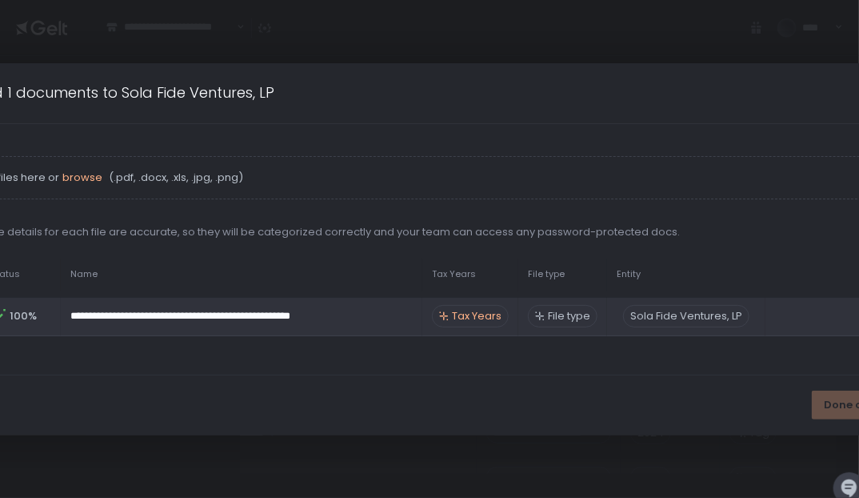
click at [448, 317] on icon at bounding box center [444, 316] width 10 height 10
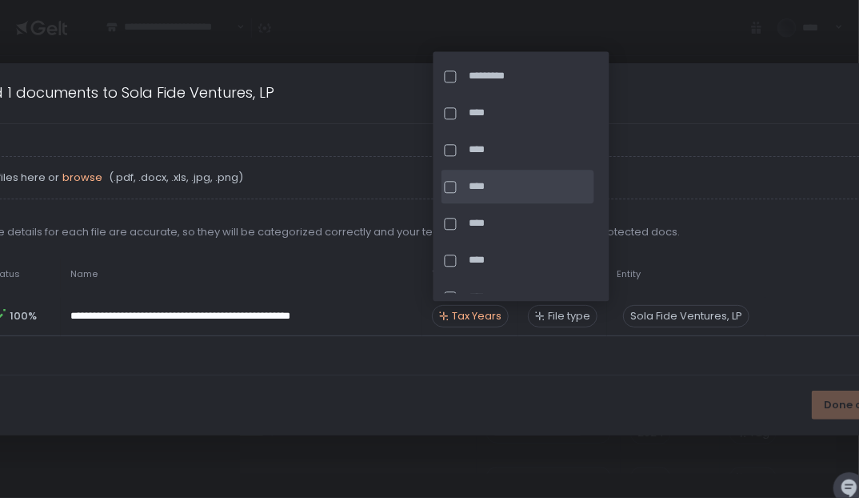
click at [457, 182] on div at bounding box center [454, 187] width 18 height 12
click at [727, 400] on div "Done classifying" at bounding box center [429, 405] width 1031 height 60
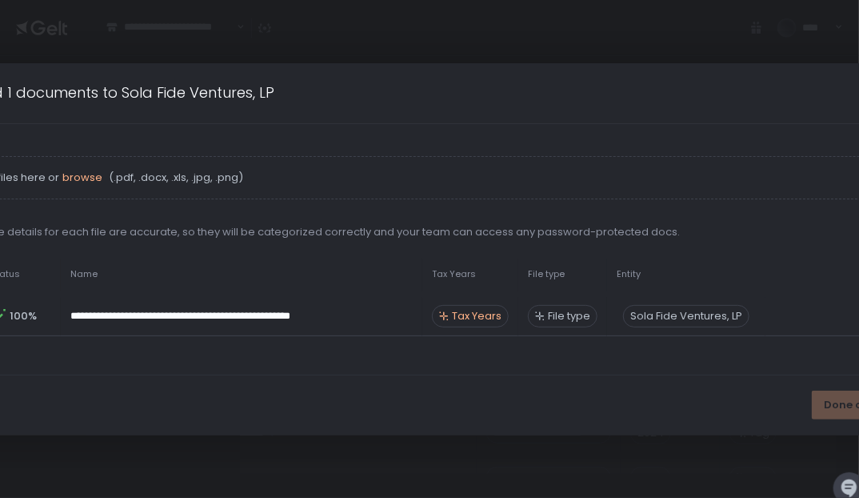
scroll to position [387, 255]
click at [843, 403] on span "Done classifying" at bounding box center [870, 405] width 93 height 14
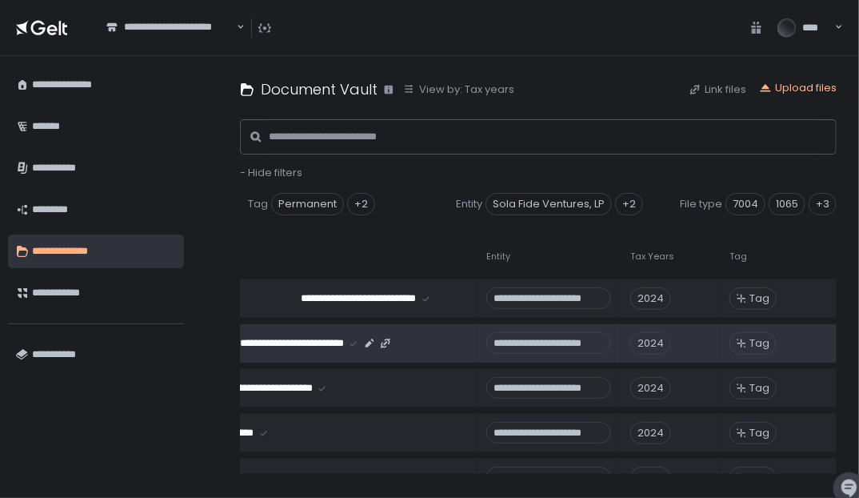
scroll to position [386, 250]
